Goal: Task Accomplishment & Management: Manage account settings

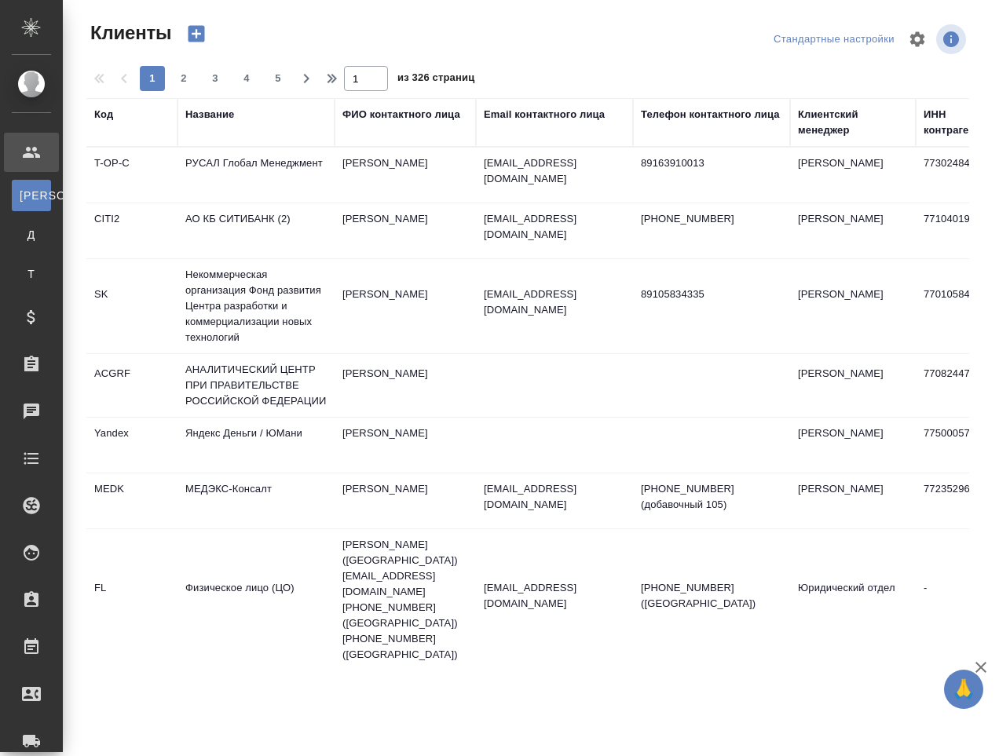
select select "RU"
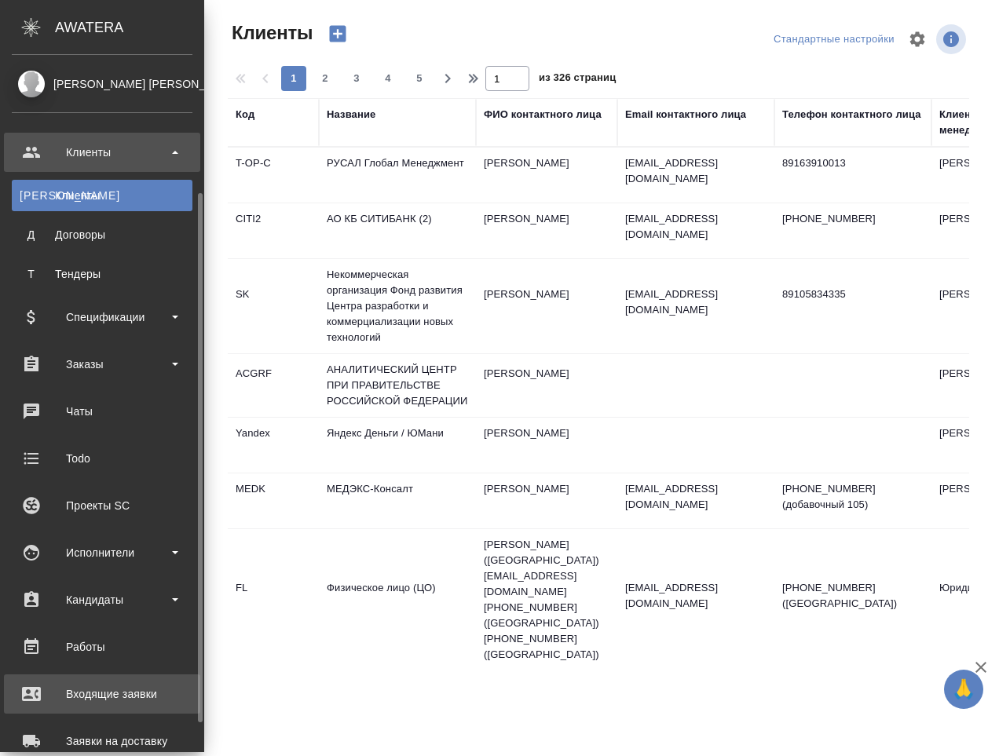
scroll to position [221, 0]
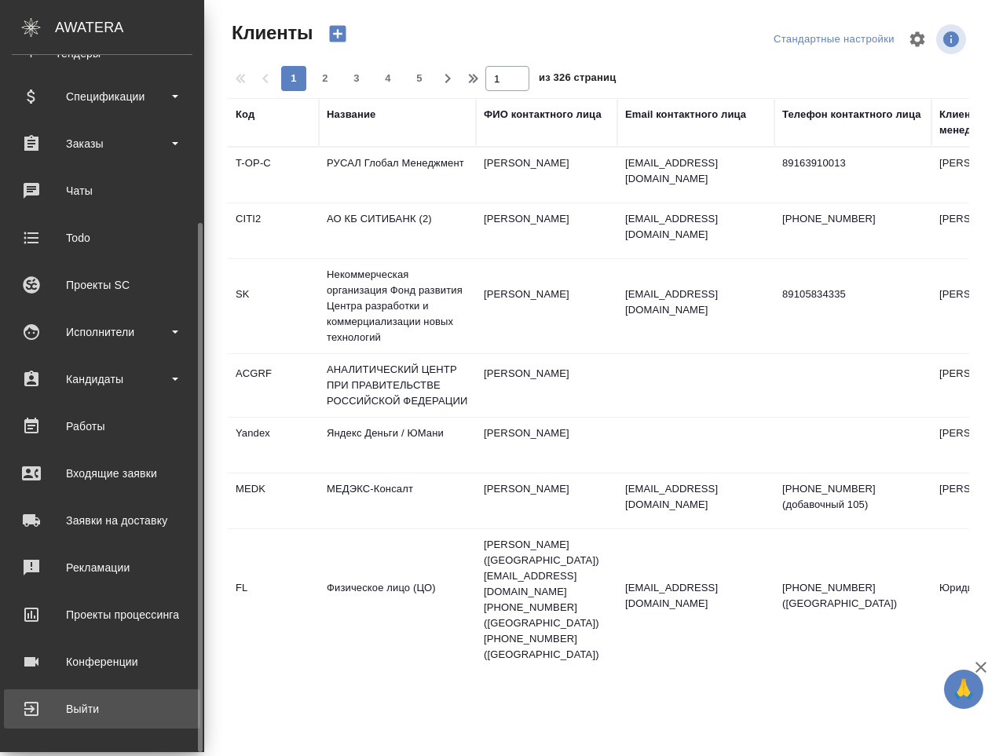
click at [71, 706] on div "Выйти" at bounding box center [102, 709] width 181 height 24
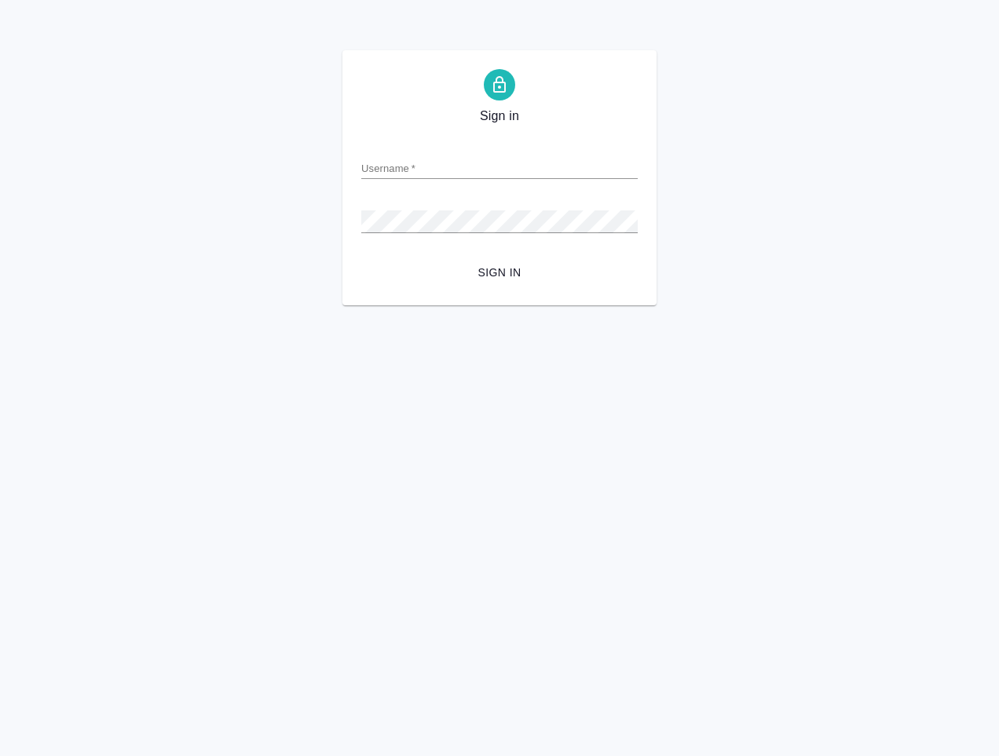
click at [442, 163] on input "Username   *" at bounding box center [499, 168] width 276 height 22
type input "s.klimentovskii@awatera.com"
drag, startPoint x: 773, startPoint y: 295, endPoint x: 766, endPoint y: 287, distance: 11.2
click at [776, 295] on div "Sign in Username   * s.klimentovskii@awatera.com Password   * urlPath   * / Sig…" at bounding box center [499, 177] width 999 height 255
click at [433, 207] on div "Password   *" at bounding box center [499, 215] width 276 height 35
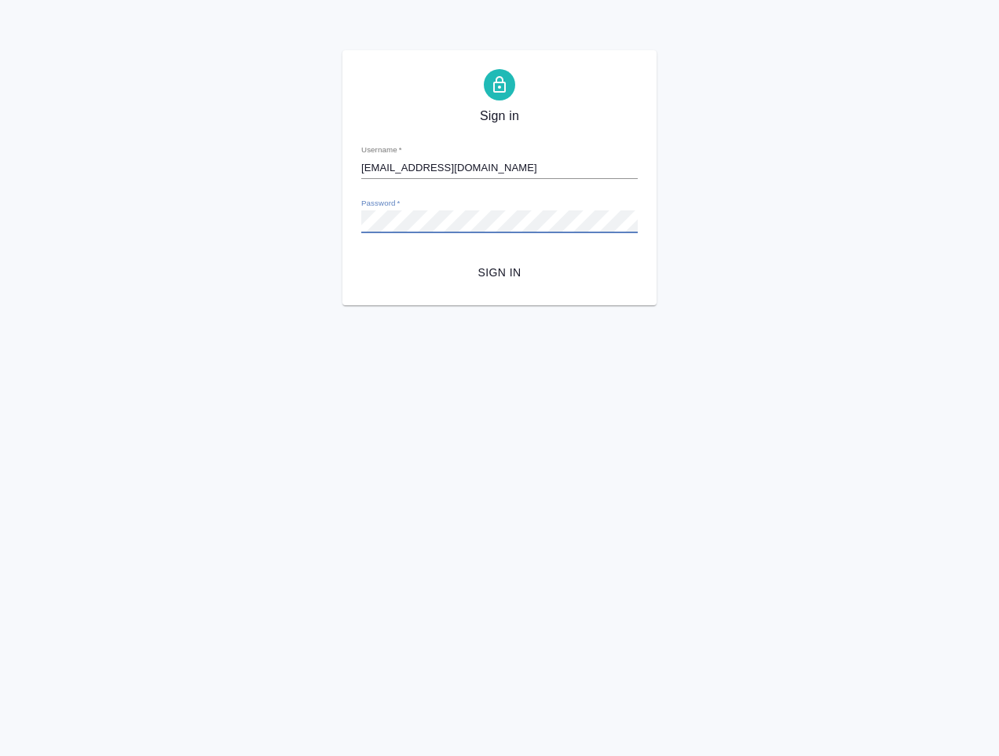
click at [495, 272] on span "Sign in" at bounding box center [499, 273] width 251 height 20
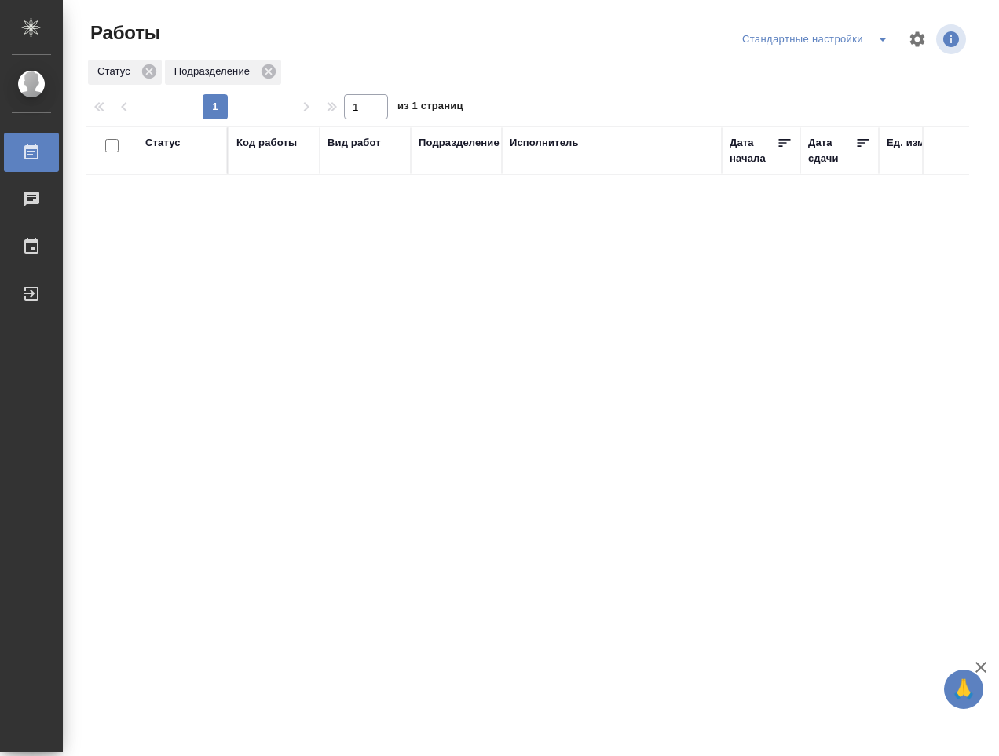
click at [821, 336] on div "Статус Код работы Вид работ Подразделение Исполнитель Дата начала Дата сдачи Ед…" at bounding box center [527, 408] width 883 height 565
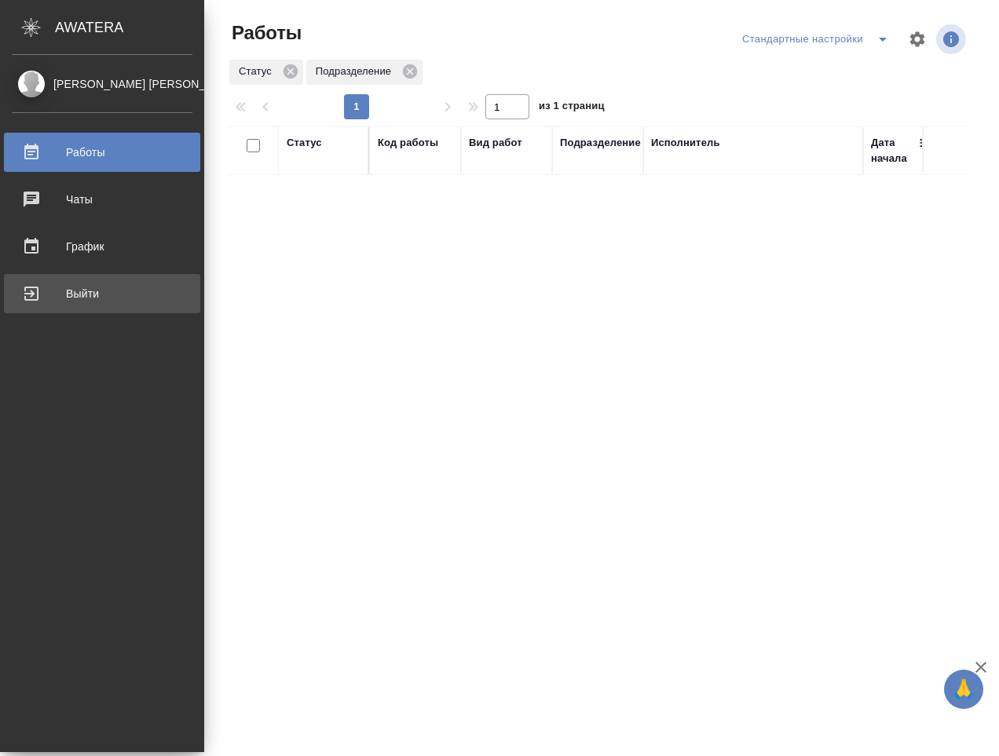
click at [96, 297] on div "Выйти" at bounding box center [102, 294] width 181 height 24
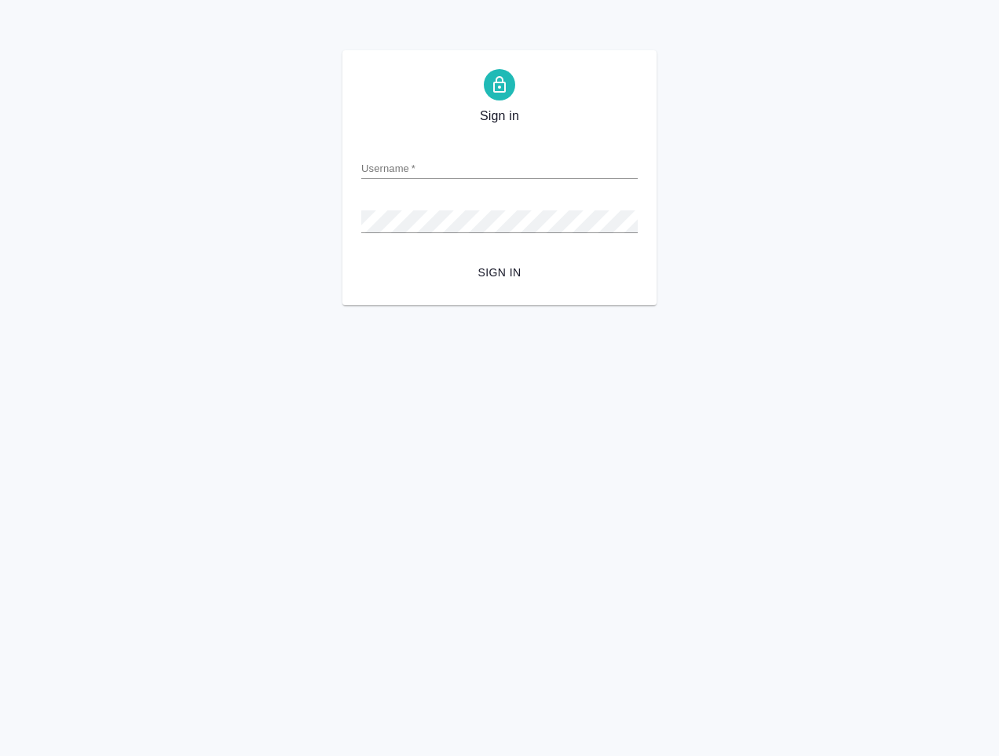
click at [719, 305] on html "Sign in Username   * Password   * urlPath   * / Sign in" at bounding box center [499, 152] width 999 height 305
